Goal: Find specific page/section: Find specific page/section

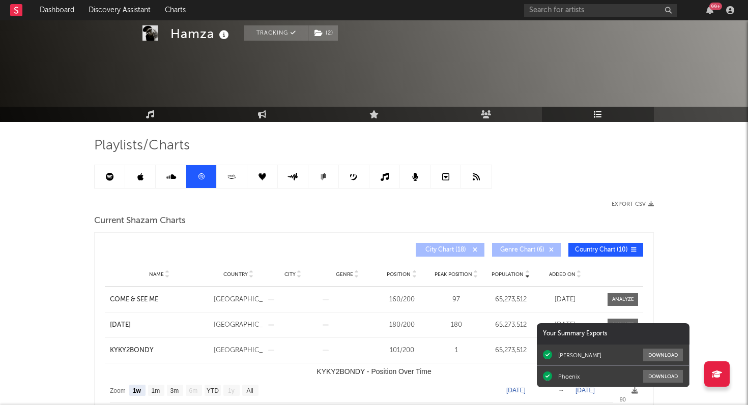
select select "1w"
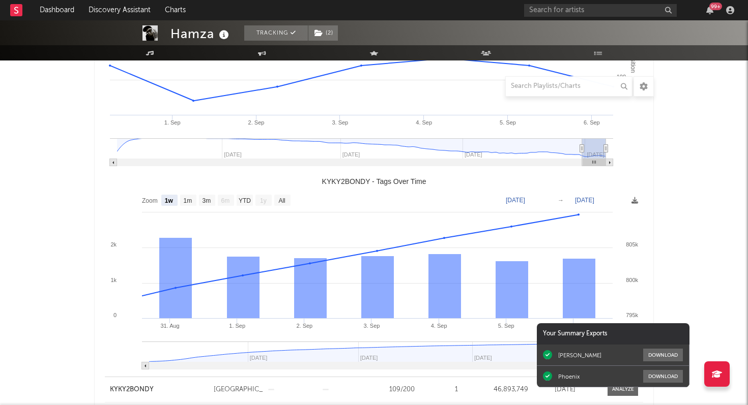
scroll to position [394, 0]
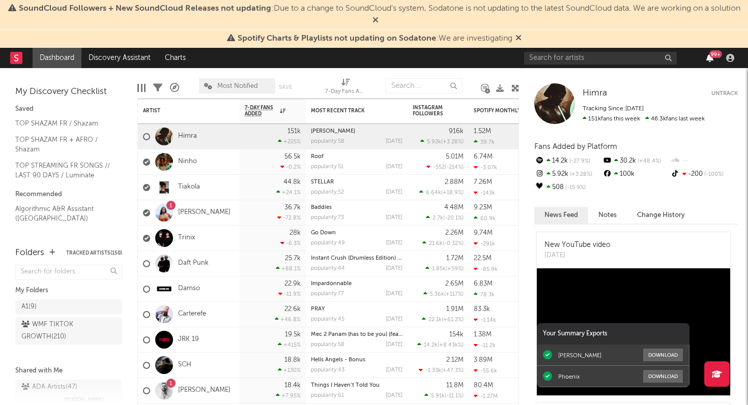
click at [708, 60] on icon "button" at bounding box center [709, 58] width 7 height 8
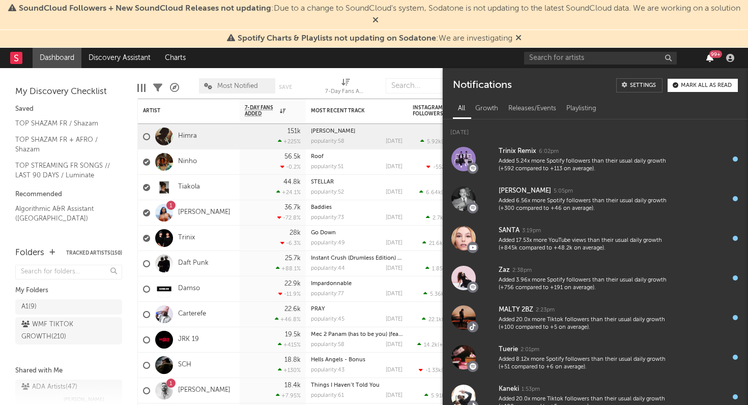
click at [711, 59] on icon "button" at bounding box center [709, 58] width 7 height 8
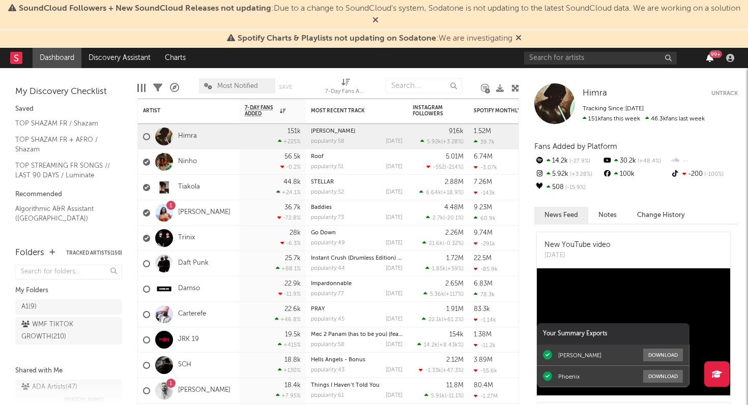
click at [711, 59] on icon "button" at bounding box center [709, 58] width 7 height 8
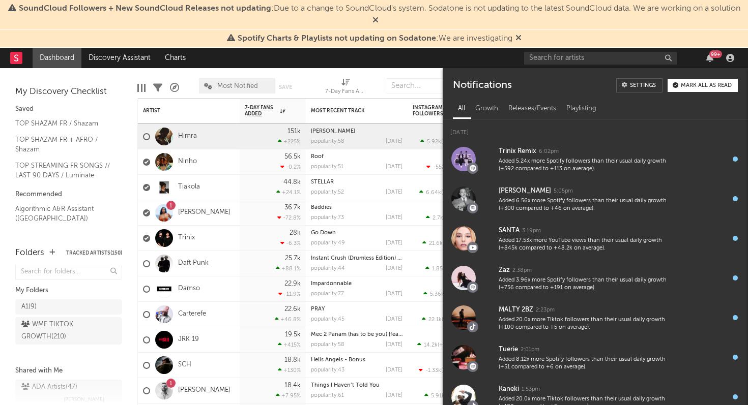
click at [345, 56] on nav "Dashboard Discovery Assistant Charts 99 +" at bounding box center [374, 58] width 748 height 20
